Goal: Task Accomplishment & Management: Use online tool/utility

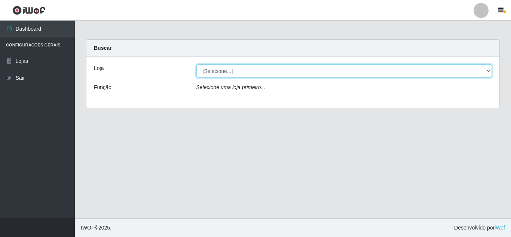
click at [487, 68] on select "[Selecione...] Rede Compras Supermercados - LOJA 5" at bounding box center [344, 70] width 296 height 13
select select "397"
click at [196, 64] on select "[Selecione...] Rede Compras Supermercados - LOJA 5" at bounding box center [344, 70] width 296 height 13
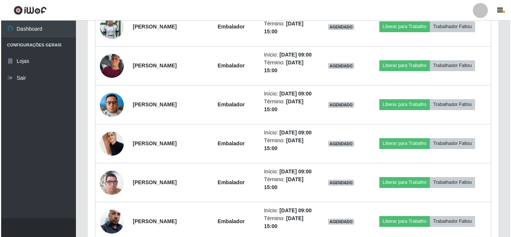
scroll to position [412, 0]
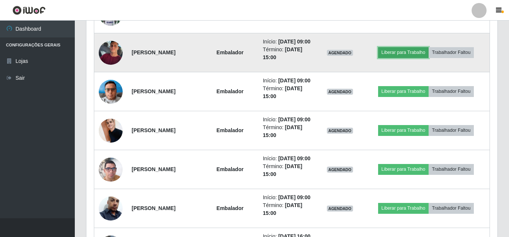
click at [412, 58] on button "Liberar para Trabalho" at bounding box center [403, 52] width 51 height 10
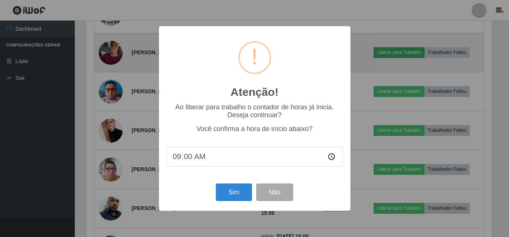
scroll to position [155, 407]
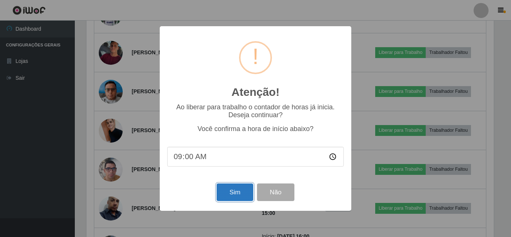
drag, startPoint x: 236, startPoint y: 198, endPoint x: 245, endPoint y: 195, distance: 9.7
click at [238, 197] on button "Sim" at bounding box center [235, 192] width 36 height 18
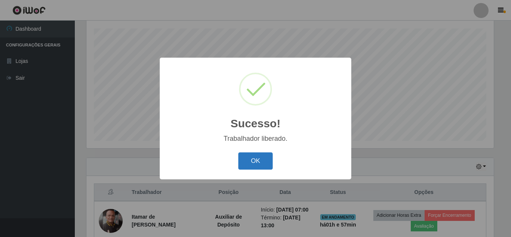
click at [254, 163] on button "OK" at bounding box center [255, 161] width 35 height 18
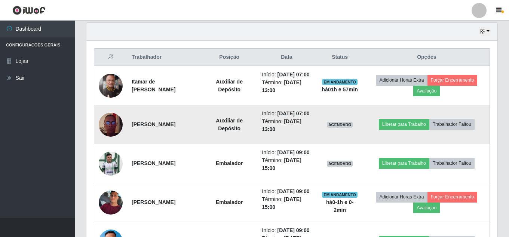
scroll to position [276, 0]
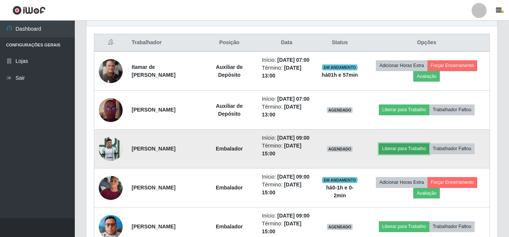
click at [404, 154] on button "Liberar para Trabalho" at bounding box center [404, 148] width 51 height 10
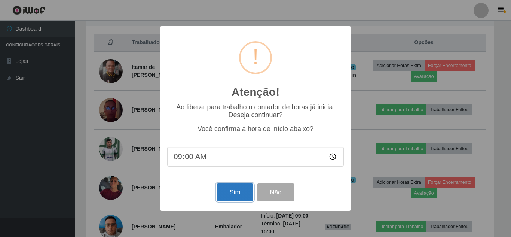
click at [232, 191] on button "Sim" at bounding box center [235, 192] width 36 height 18
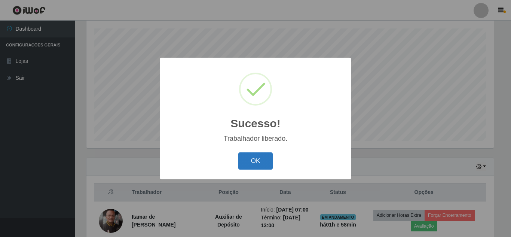
click at [256, 161] on button "OK" at bounding box center [255, 161] width 35 height 18
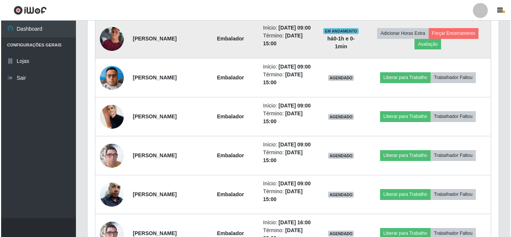
scroll to position [426, 0]
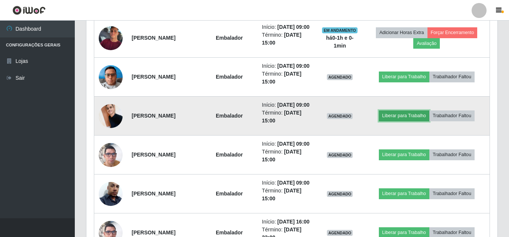
click at [420, 121] on button "Liberar para Trabalho" at bounding box center [404, 115] width 51 height 10
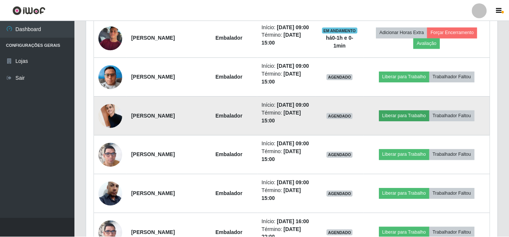
scroll to position [155, 407]
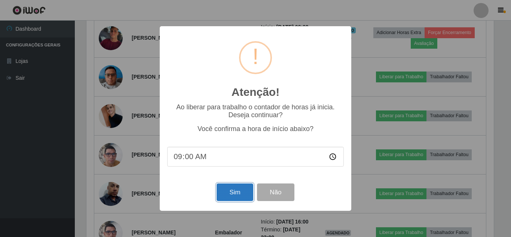
click at [233, 190] on button "Sim" at bounding box center [235, 192] width 36 height 18
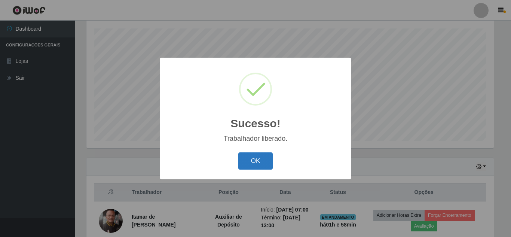
click at [253, 154] on button "OK" at bounding box center [255, 161] width 35 height 18
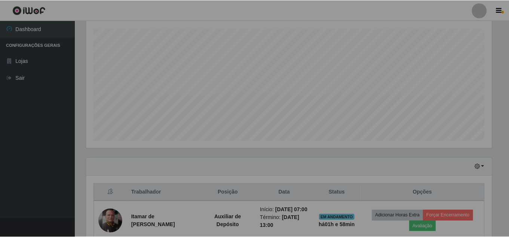
scroll to position [0, 0]
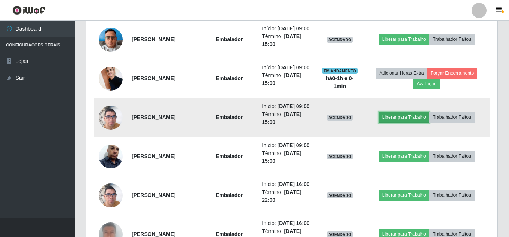
click at [404, 122] on button "Liberar para Trabalho" at bounding box center [404, 117] width 51 height 10
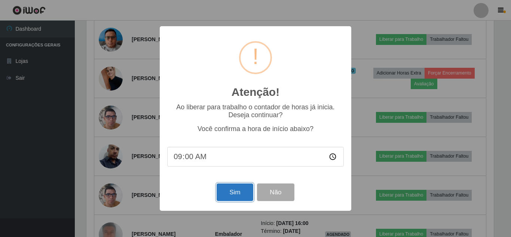
click at [238, 192] on button "Sim" at bounding box center [235, 192] width 36 height 18
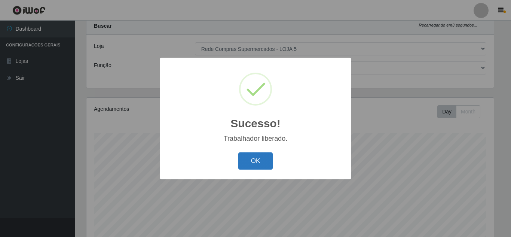
click at [257, 161] on button "OK" at bounding box center [255, 161] width 35 height 18
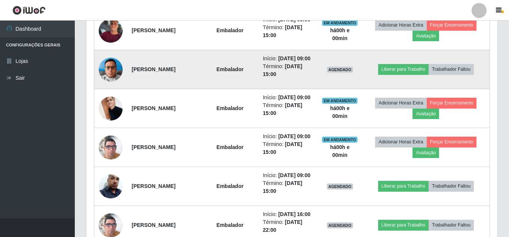
scroll to position [471, 0]
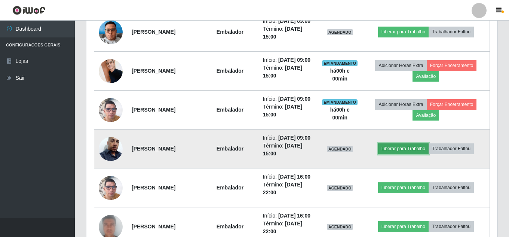
click at [410, 154] on button "Liberar para Trabalho" at bounding box center [403, 148] width 51 height 10
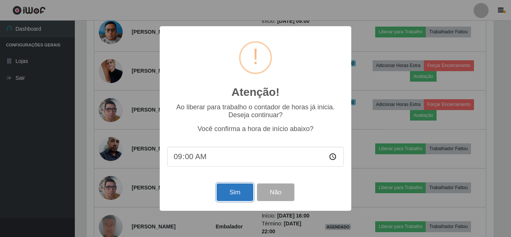
click at [234, 194] on button "Sim" at bounding box center [235, 192] width 36 height 18
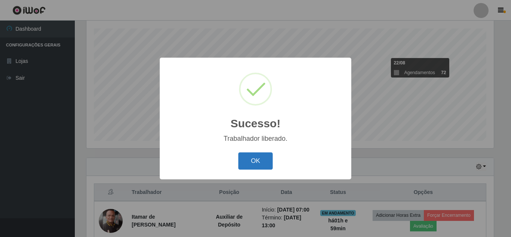
click at [253, 164] on button "OK" at bounding box center [255, 161] width 35 height 18
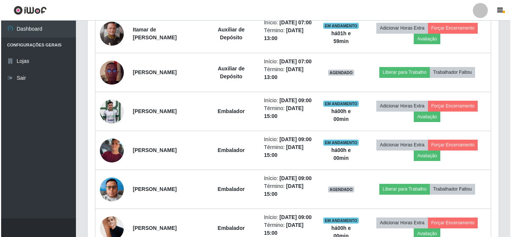
scroll to position [351, 0]
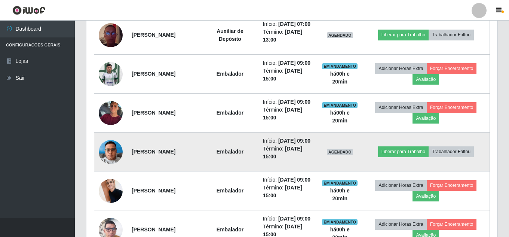
click at [414, 171] on td "Liberar para Trabalho Trabalhador Faltou" at bounding box center [427, 151] width 128 height 39
click at [416, 157] on button "Liberar para Trabalho" at bounding box center [403, 151] width 51 height 10
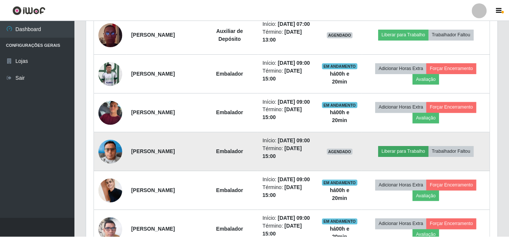
scroll to position [155, 407]
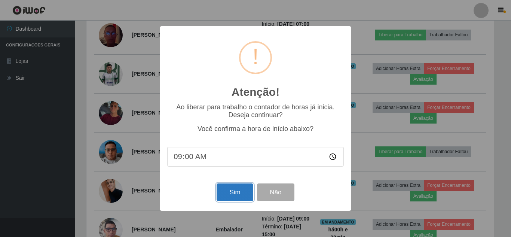
click at [236, 192] on button "Sim" at bounding box center [235, 192] width 36 height 18
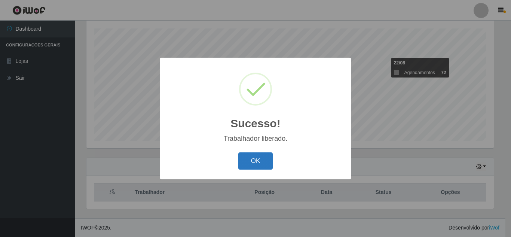
click at [261, 164] on button "OK" at bounding box center [255, 161] width 35 height 18
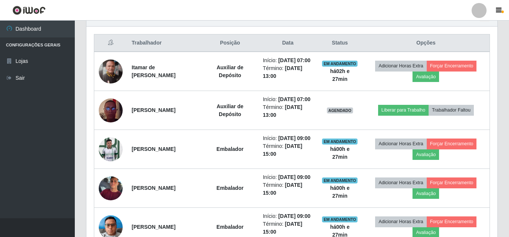
scroll to position [276, 0]
